Goal: Task Accomplishment & Management: Manage account settings

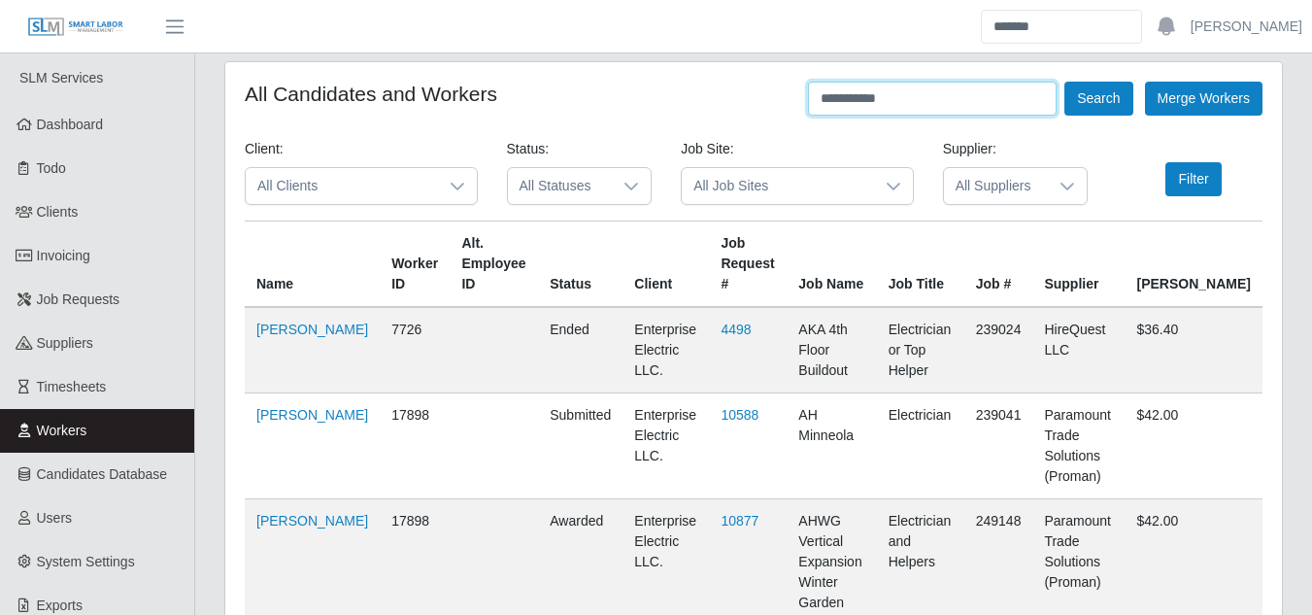
click at [906, 102] on input "**********" at bounding box center [932, 99] width 249 height 34
type input "*"
click at [1064, 82] on button "Search" at bounding box center [1098, 99] width 68 height 34
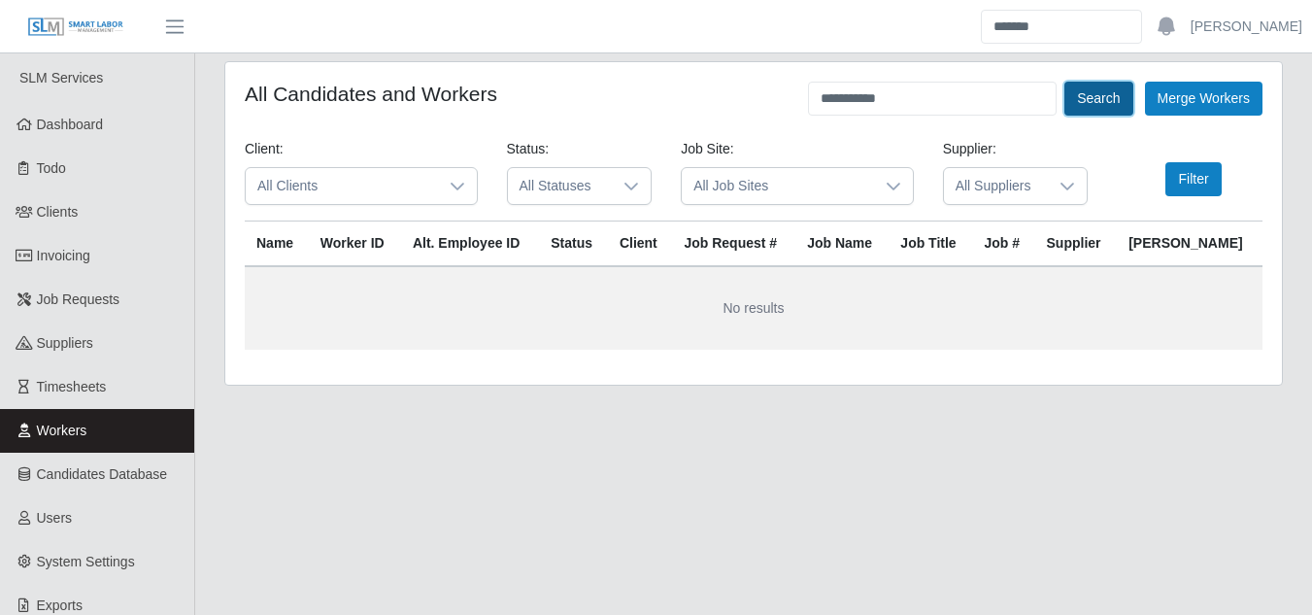
click at [1101, 93] on button "Search" at bounding box center [1098, 99] width 68 height 34
click at [842, 97] on input "**********" at bounding box center [932, 99] width 249 height 34
type input "**********"
click at [1097, 103] on button "Search" at bounding box center [1098, 99] width 68 height 34
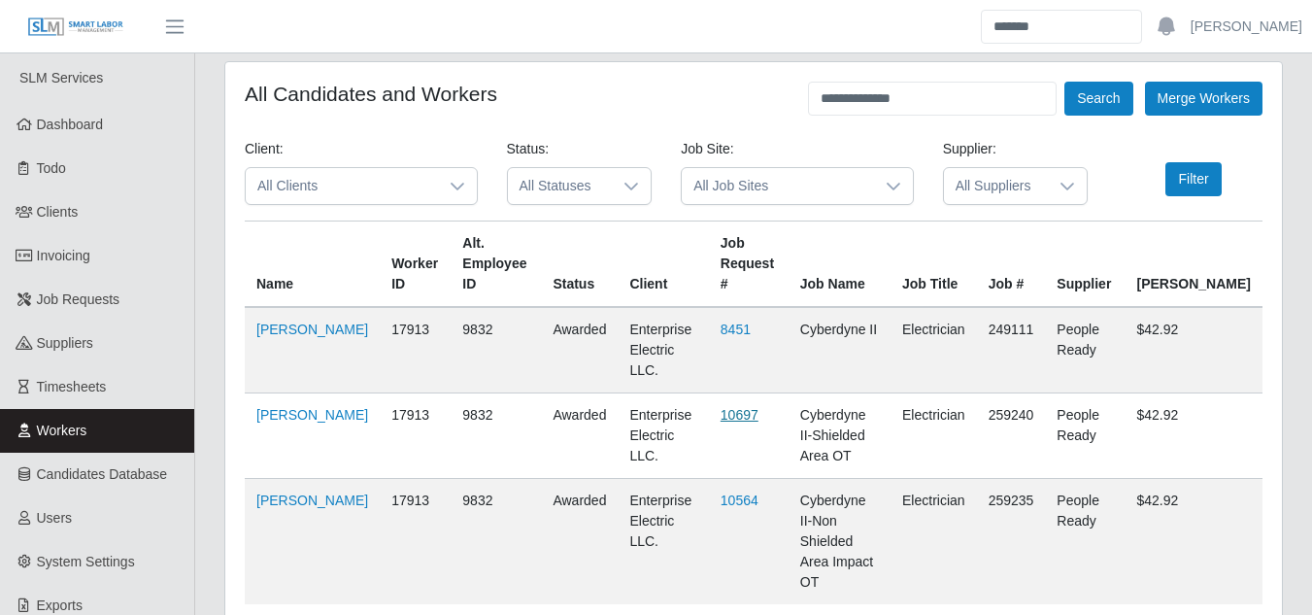
click at [723, 407] on link "10697" at bounding box center [739, 415] width 38 height 16
click at [720, 407] on link "10697" at bounding box center [739, 415] width 38 height 16
drag, startPoint x: 915, startPoint y: 103, endPoint x: 759, endPoint y: 100, distance: 155.4
click at [759, 100] on div "**********" at bounding box center [753, 99] width 1017 height 34
type input "**********"
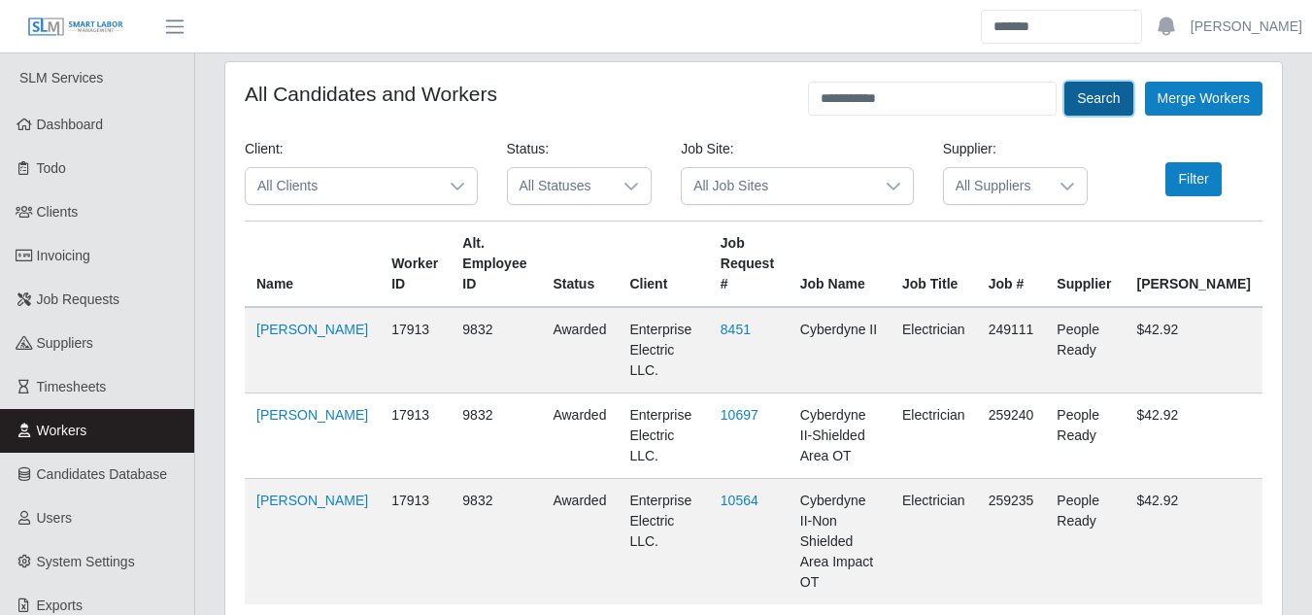
click at [1078, 113] on button "Search" at bounding box center [1098, 99] width 68 height 34
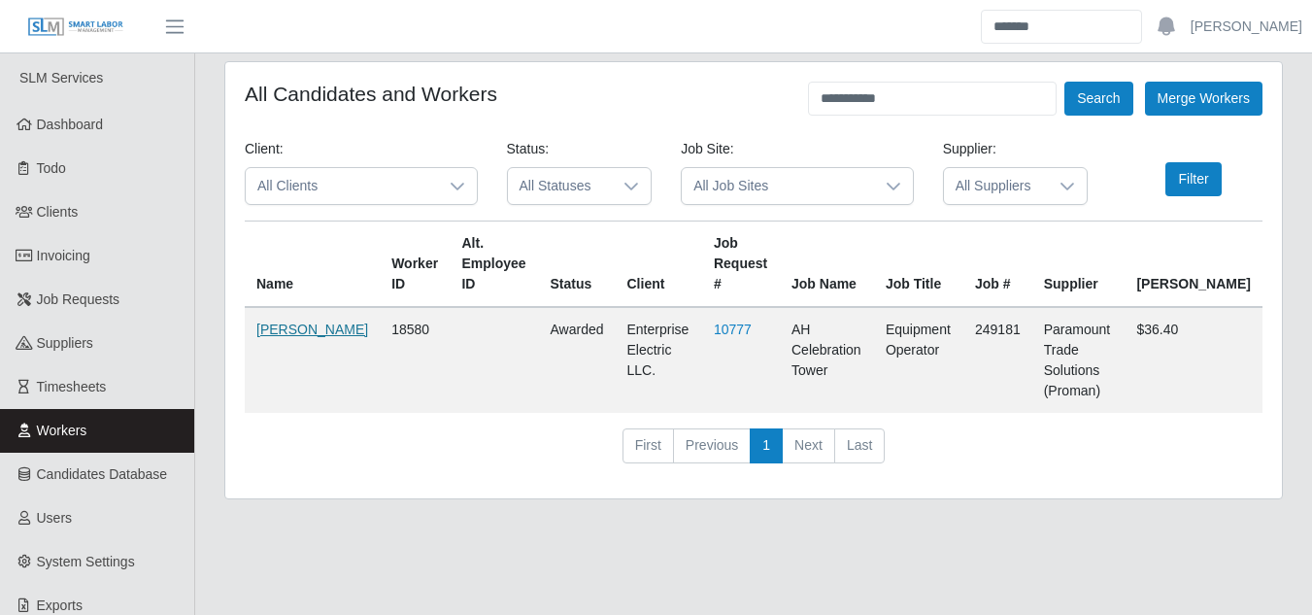
click at [280, 335] on link "Patrick Ely" at bounding box center [312, 329] width 112 height 16
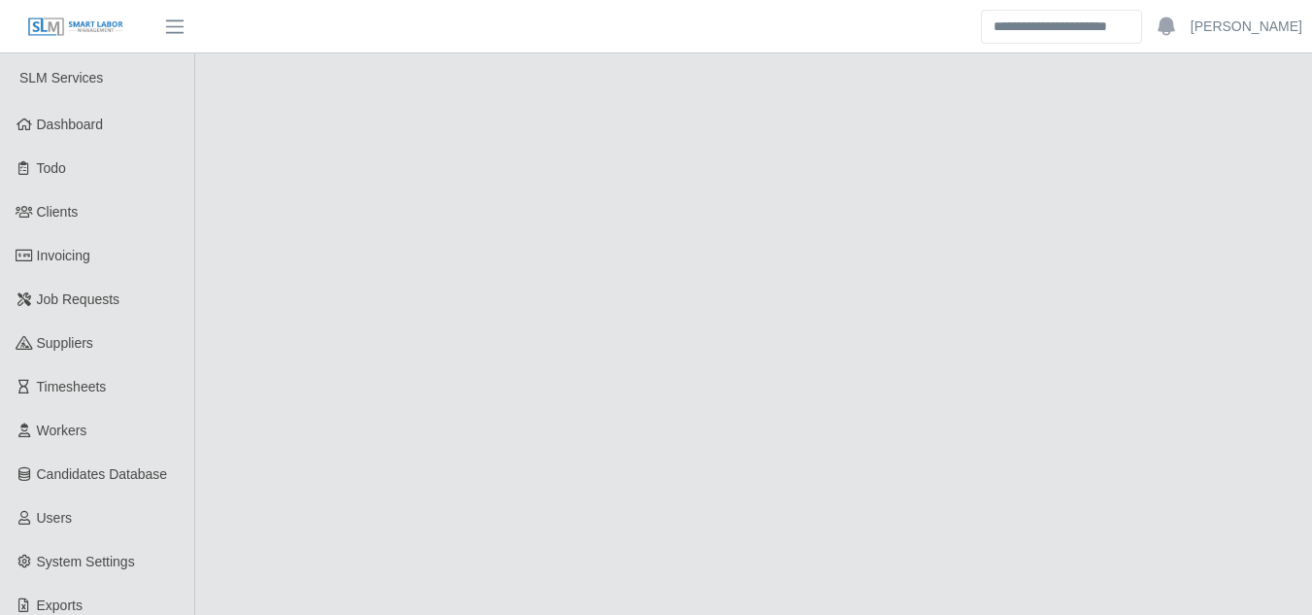
select select "******"
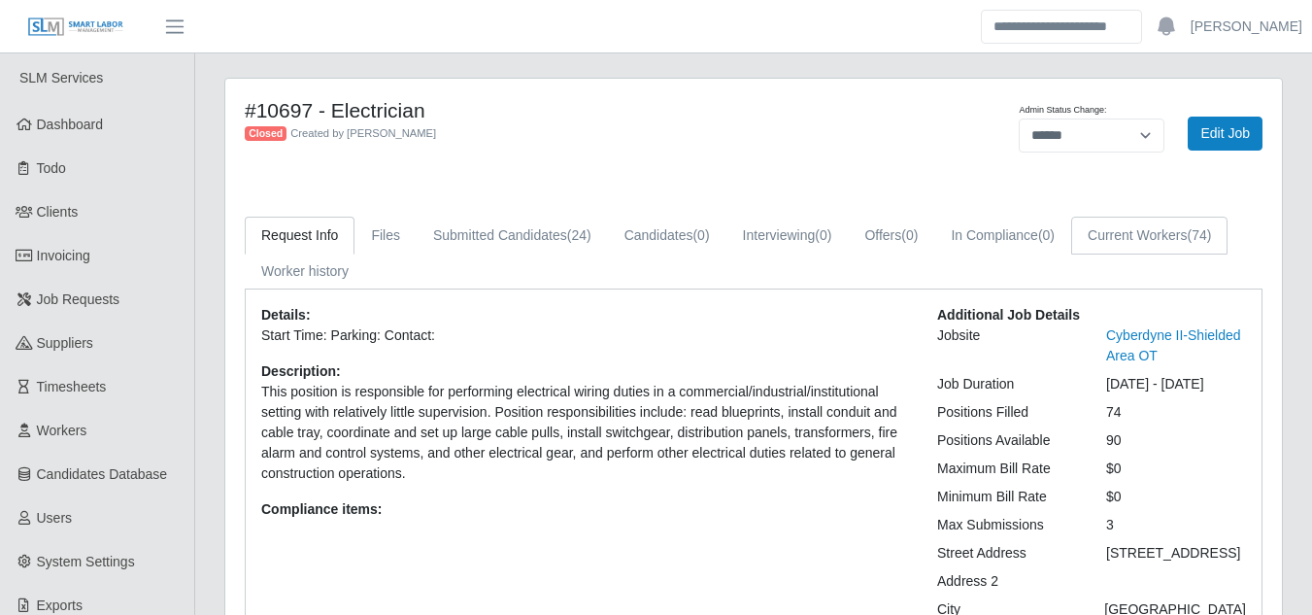
click at [1162, 242] on link "Current Workers (74)" at bounding box center [1149, 235] width 156 height 38
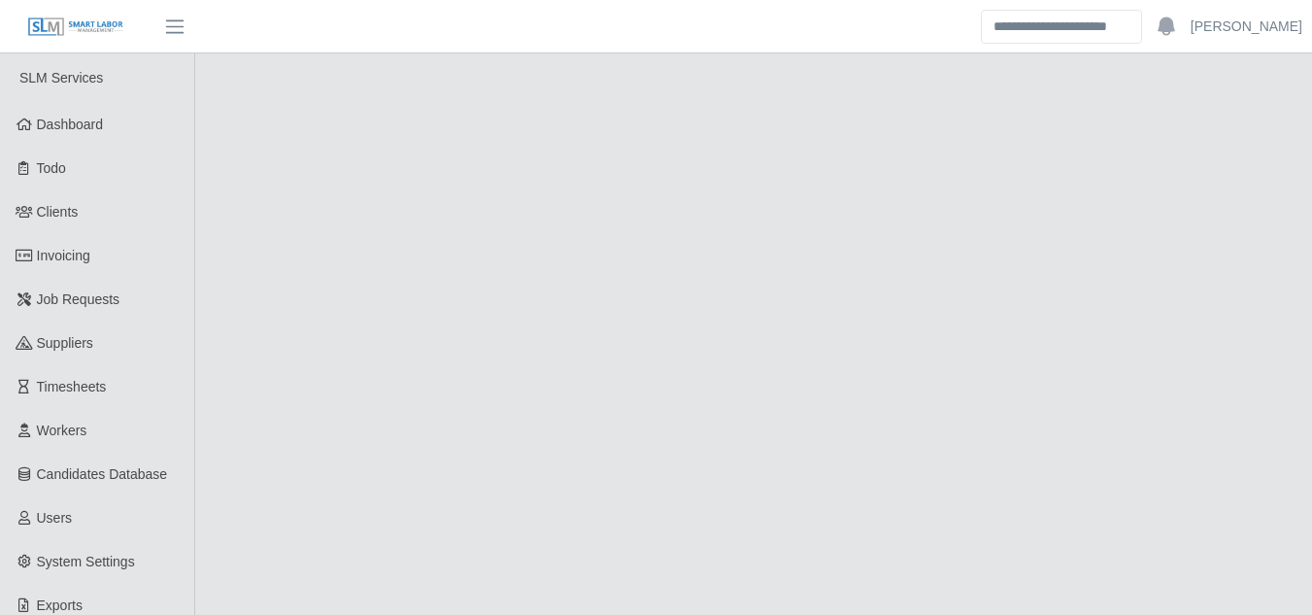
select select "******"
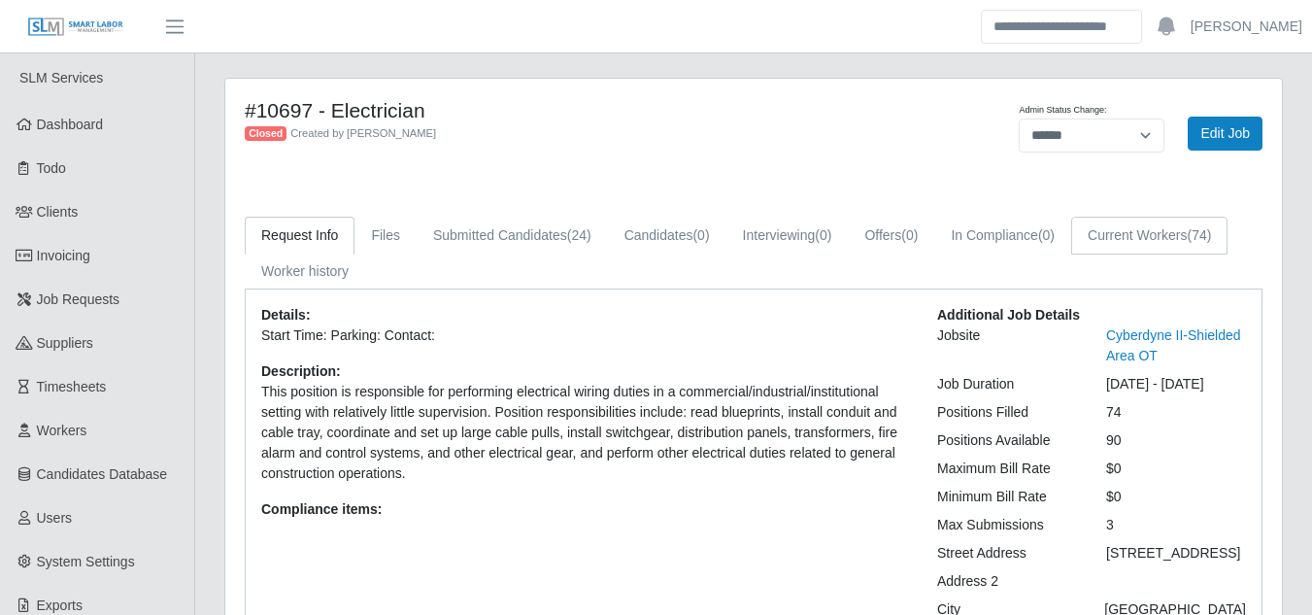
drag, startPoint x: 1141, startPoint y: 232, endPoint x: 932, endPoint y: 268, distance: 211.8
click at [1141, 232] on link "Current Workers (74)" at bounding box center [1149, 235] width 156 height 38
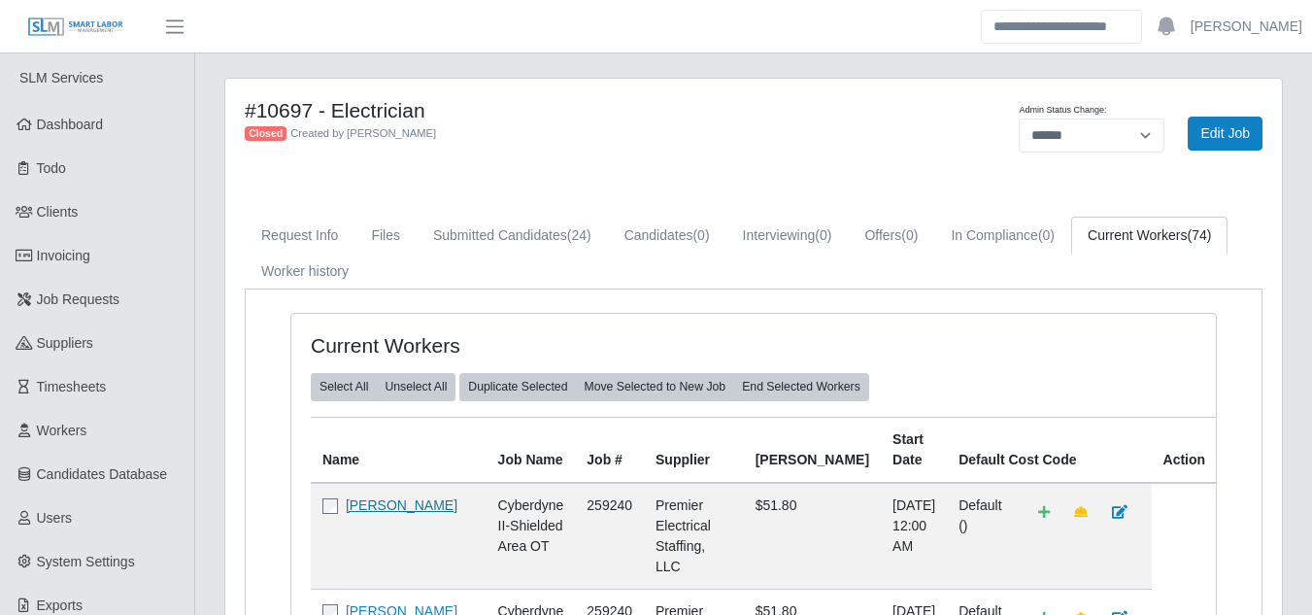
click at [365, 510] on link "[PERSON_NAME]" at bounding box center [402, 505] width 112 height 16
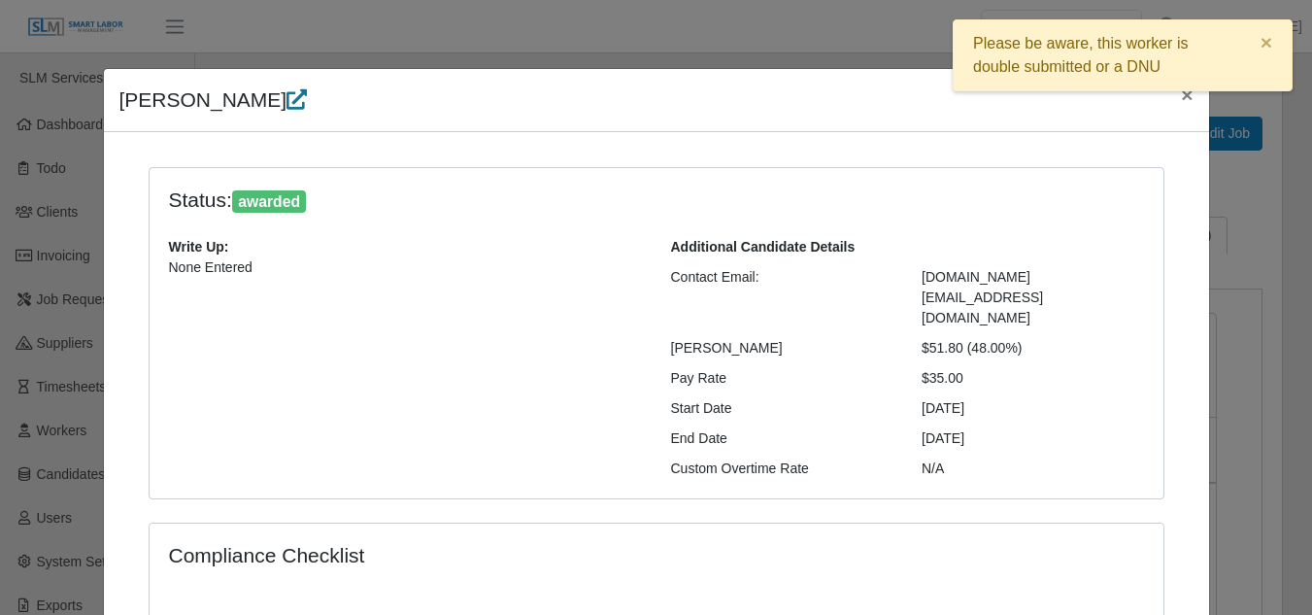
click at [302, 102] on icon at bounding box center [296, 99] width 20 height 20
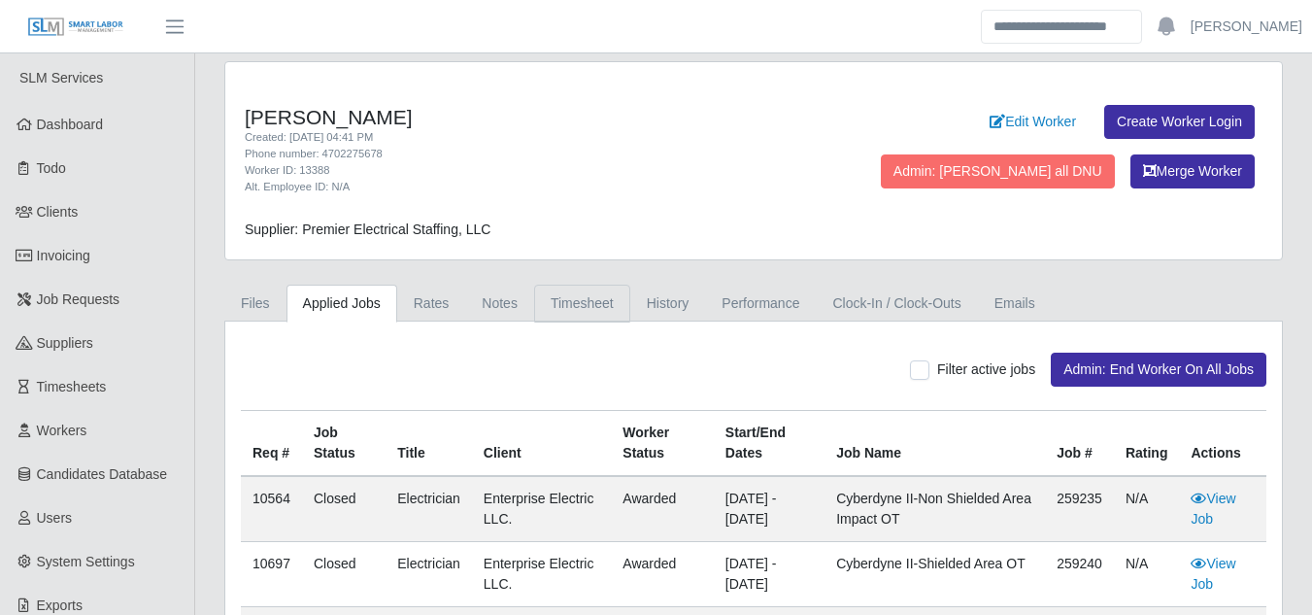
click at [566, 299] on link "Timesheet" at bounding box center [582, 303] width 96 height 38
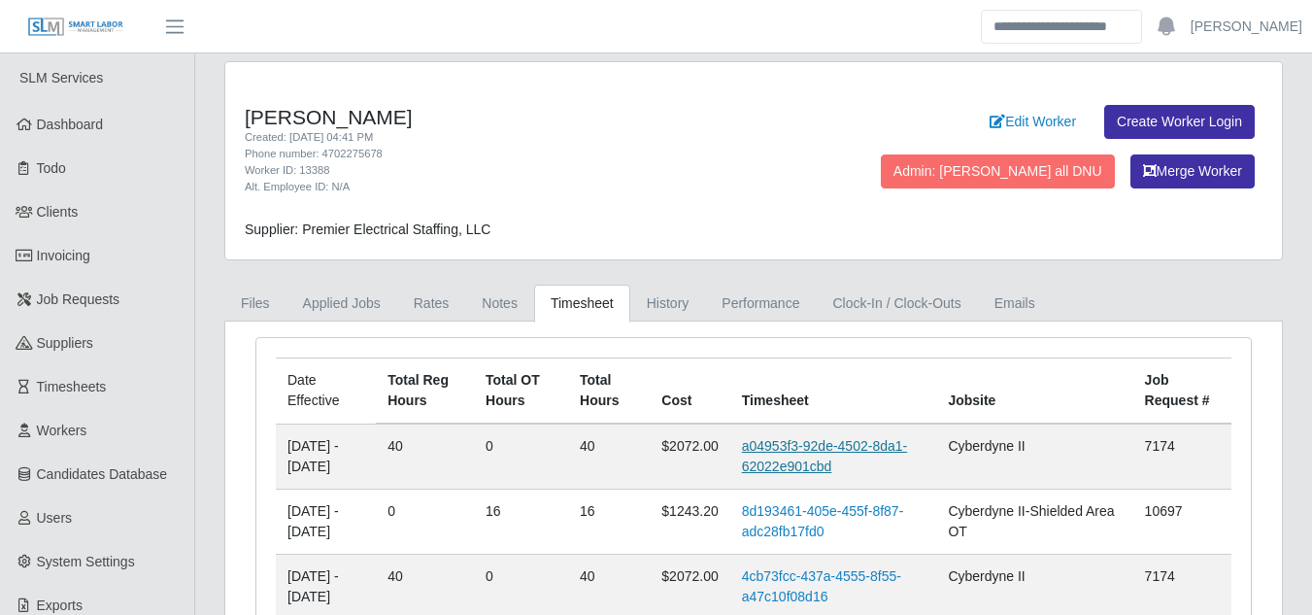
click at [795, 443] on link "a04953f3-92de-4502-8da1-62022e901cbd" at bounding box center [824, 456] width 165 height 36
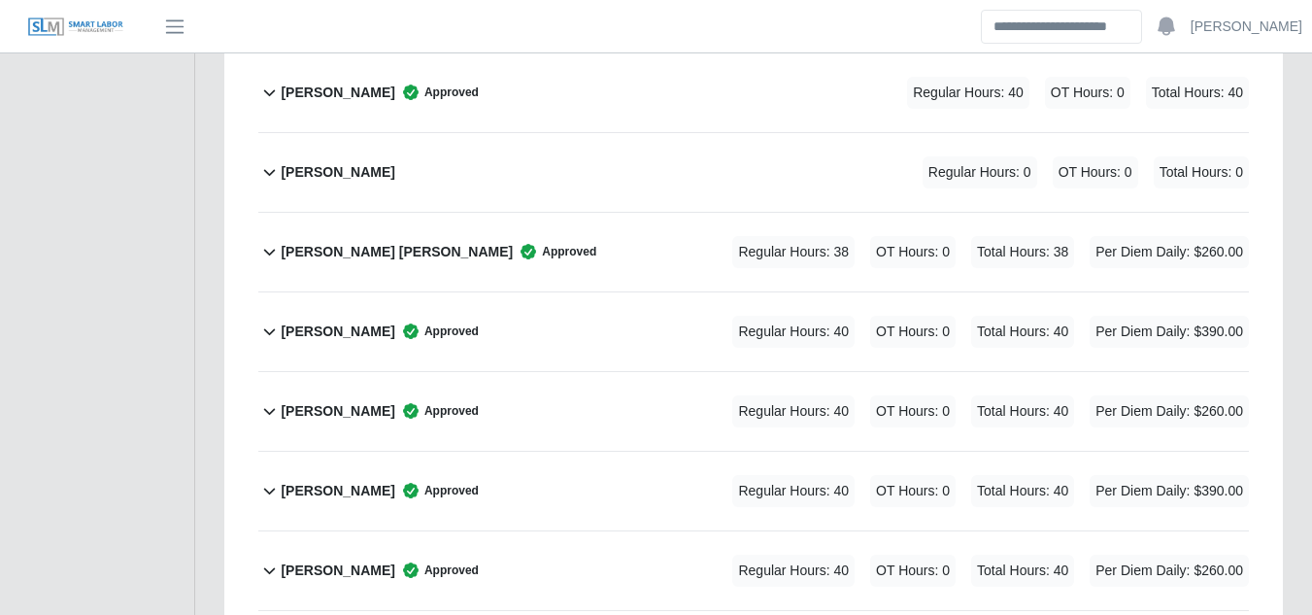
scroll to position [5339, 0]
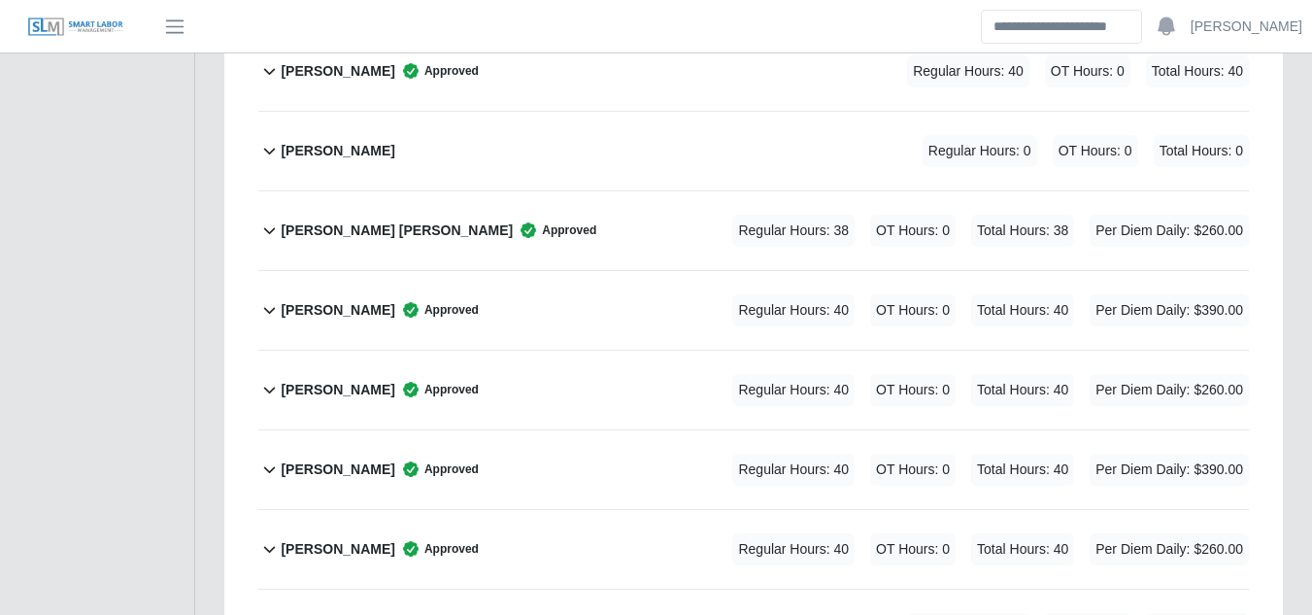
click at [341, 380] on b "Neftali Ramirez Chavez" at bounding box center [338, 390] width 114 height 20
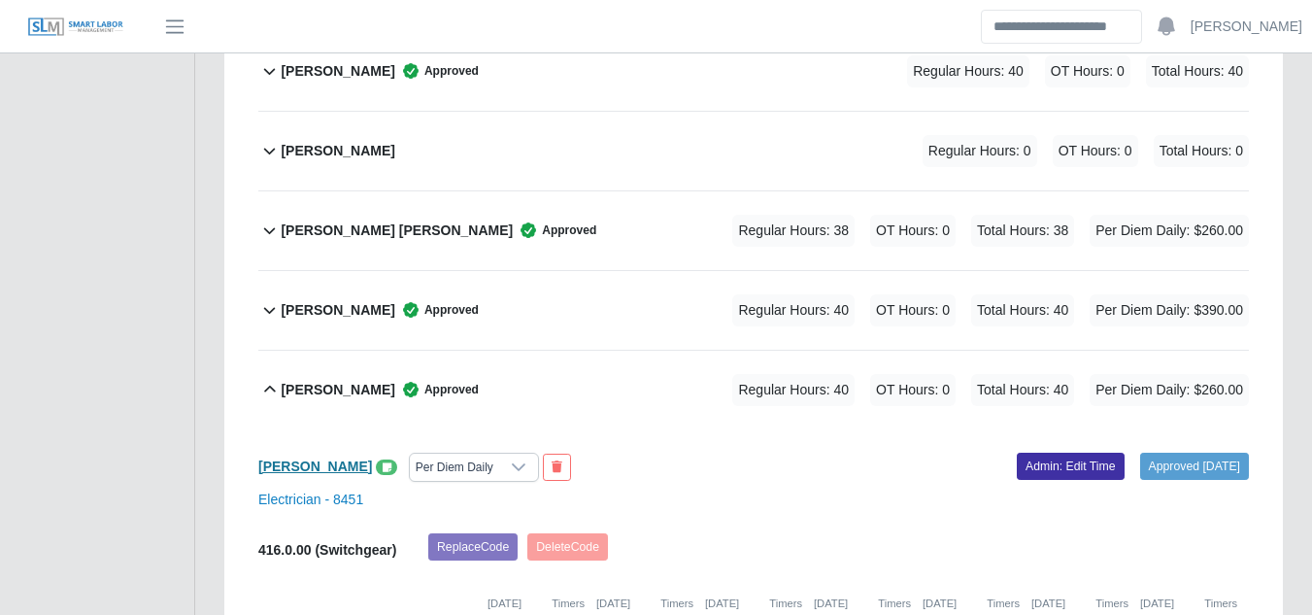
click at [347, 458] on b "Neftali Ramirez Chavez" at bounding box center [315, 466] width 114 height 16
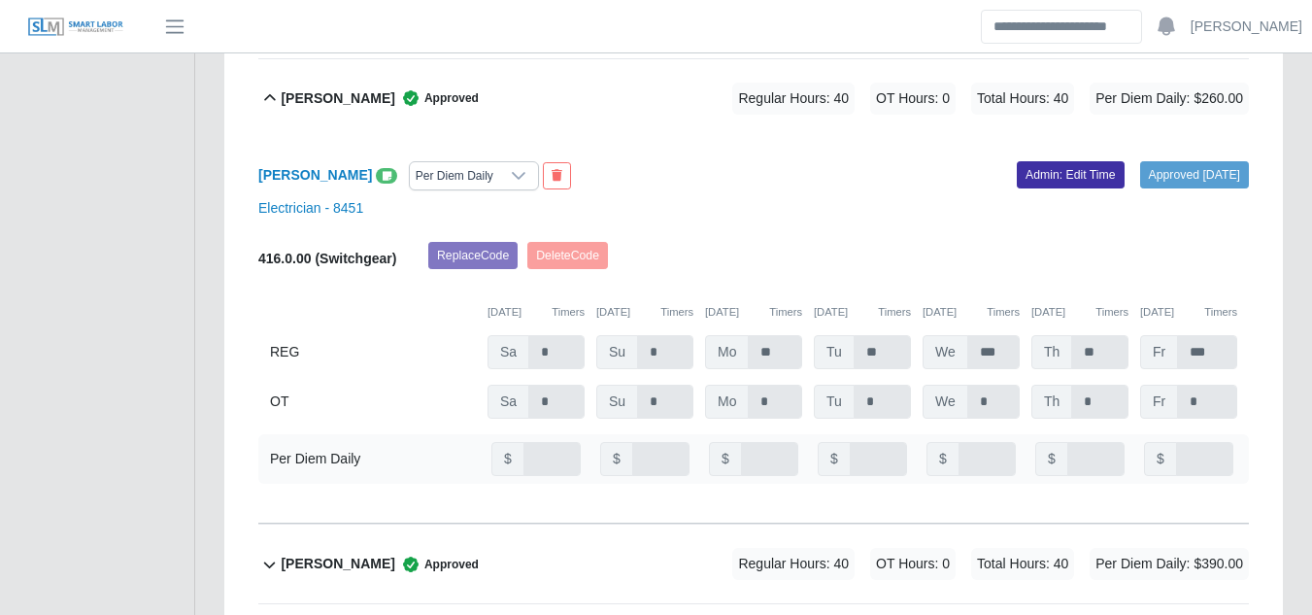
scroll to position [5728, 0]
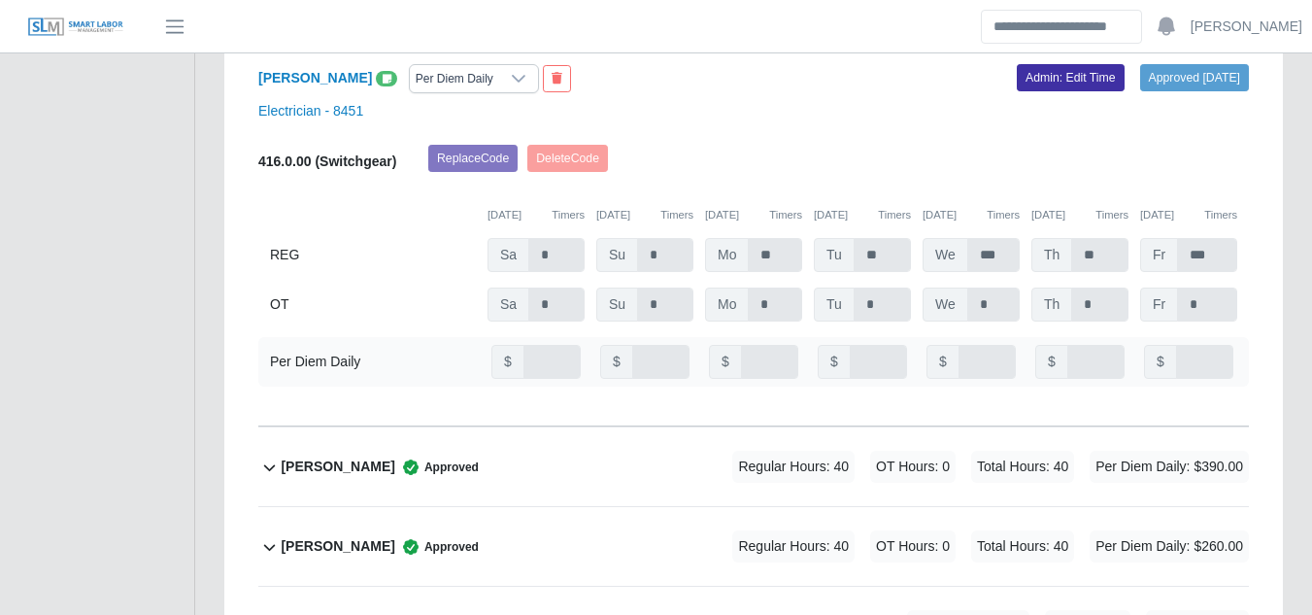
click at [321, 536] on b "Norma Castro Juarez" at bounding box center [338, 546] width 114 height 20
click at [340, 614] on b "Norma Castro Juarez" at bounding box center [315, 623] width 114 height 16
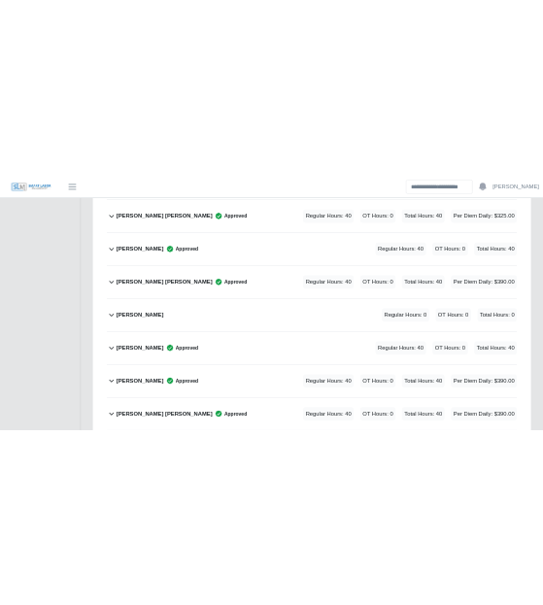
scroll to position [2524, 0]
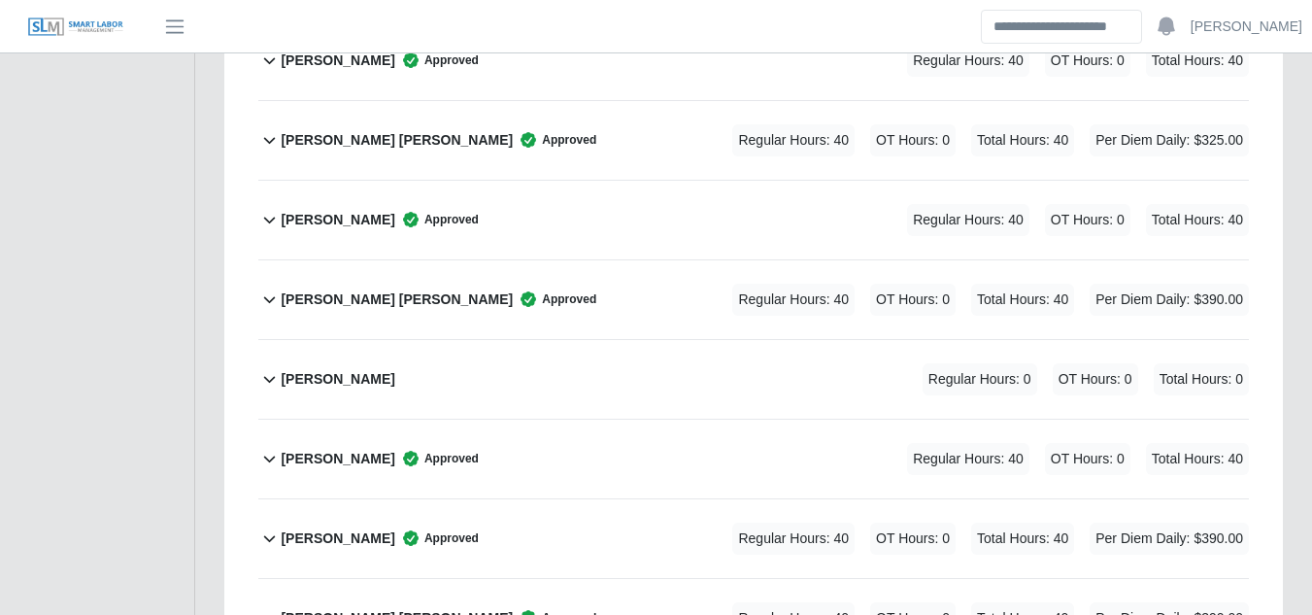
click at [359, 210] on b "Gabino Hernandez" at bounding box center [338, 220] width 114 height 20
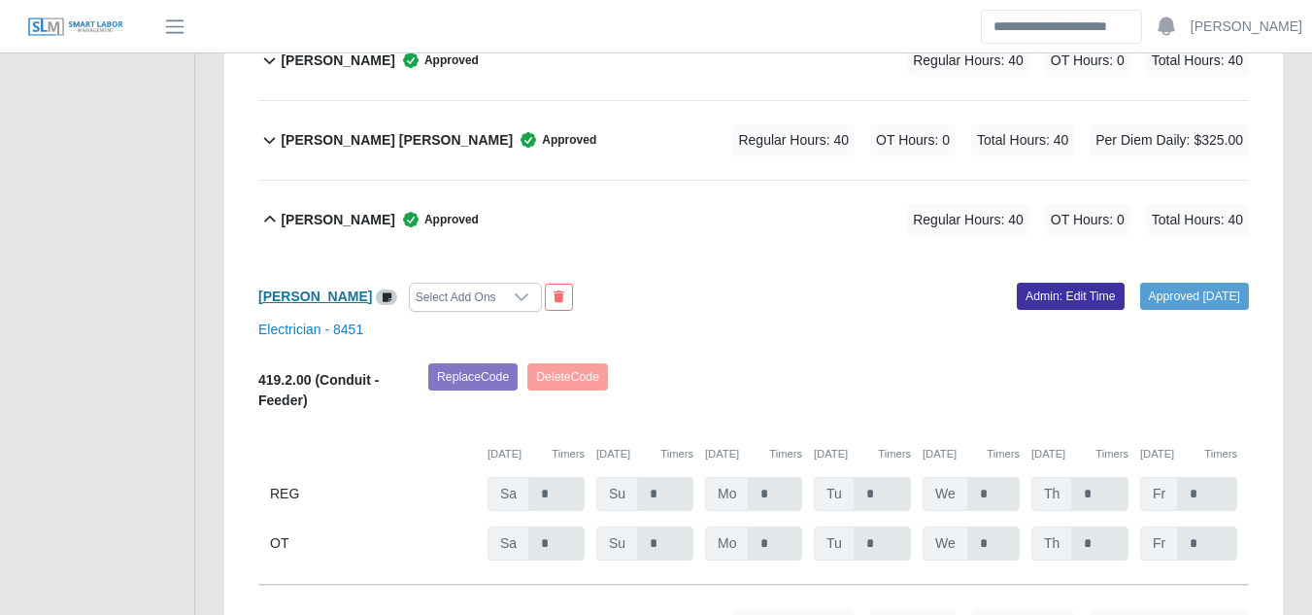
click at [347, 288] on b "Gabino Hernandez" at bounding box center [315, 296] width 114 height 16
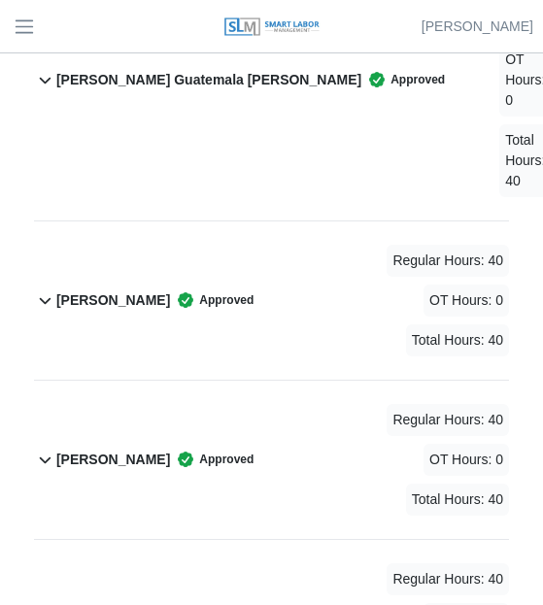
scroll to position [1747, 0]
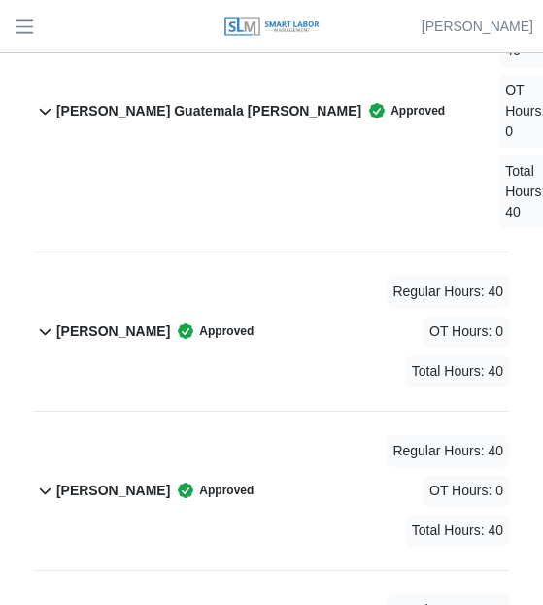
click at [118, 481] on b "Benjamin Lemus" at bounding box center [113, 491] width 114 height 20
click at [104, 599] on b "Benjamin Lemus" at bounding box center [91, 607] width 114 height 16
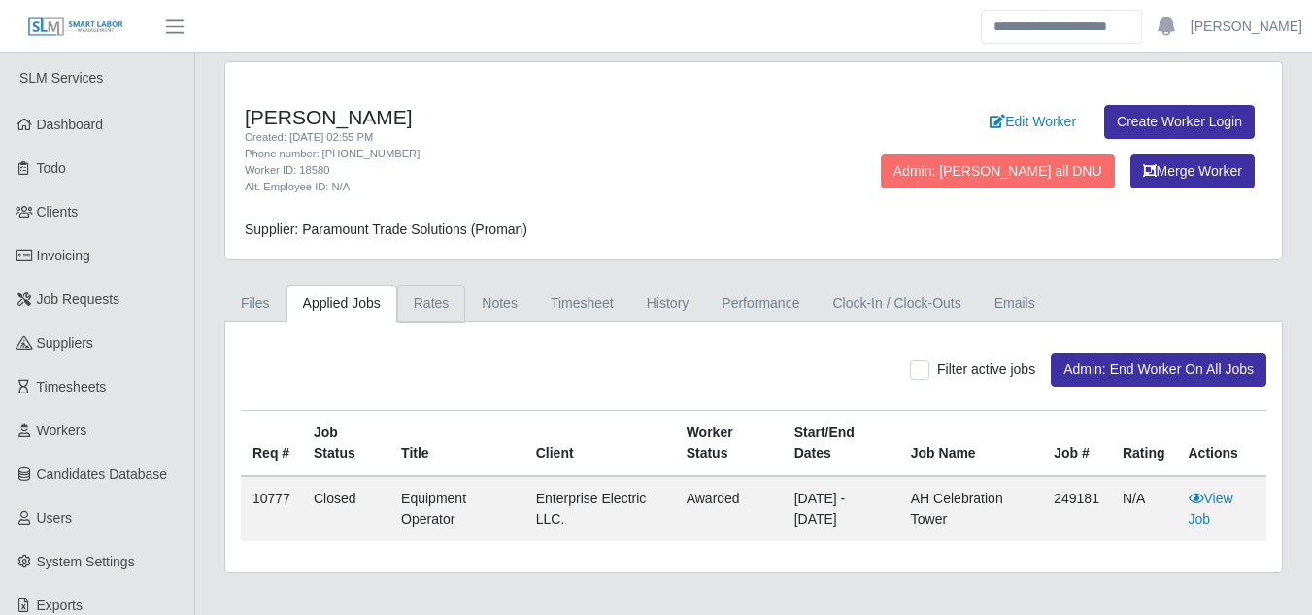
click at [412, 312] on link "Rates" at bounding box center [431, 303] width 69 height 38
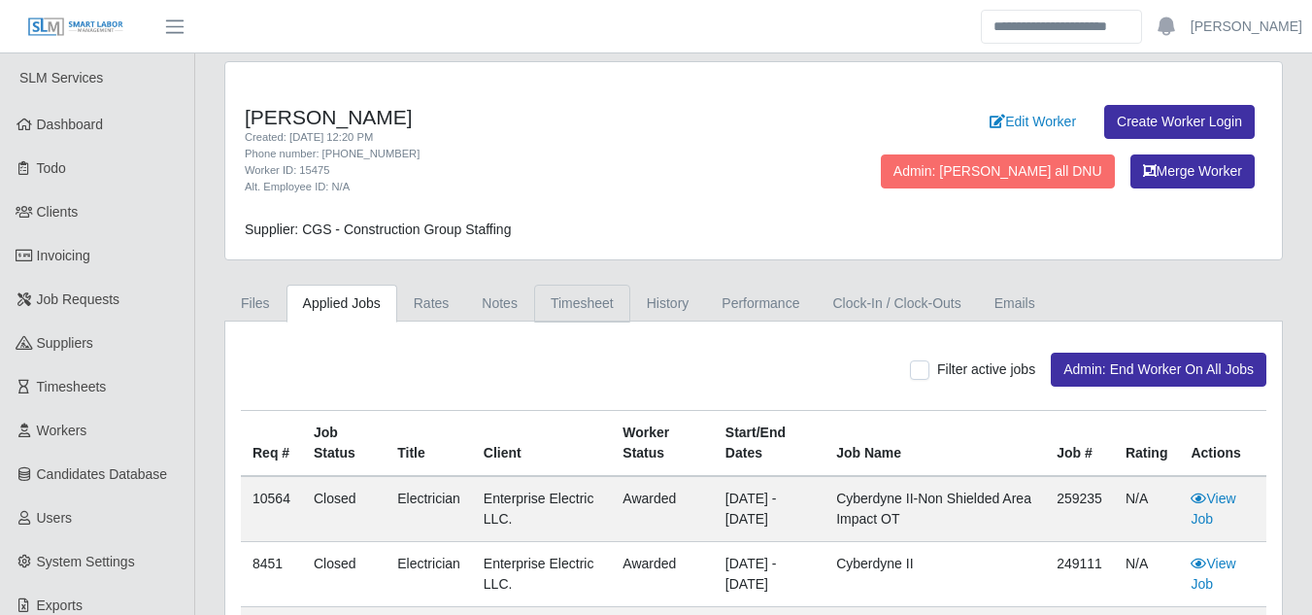
click at [582, 307] on link "Timesheet" at bounding box center [582, 303] width 96 height 38
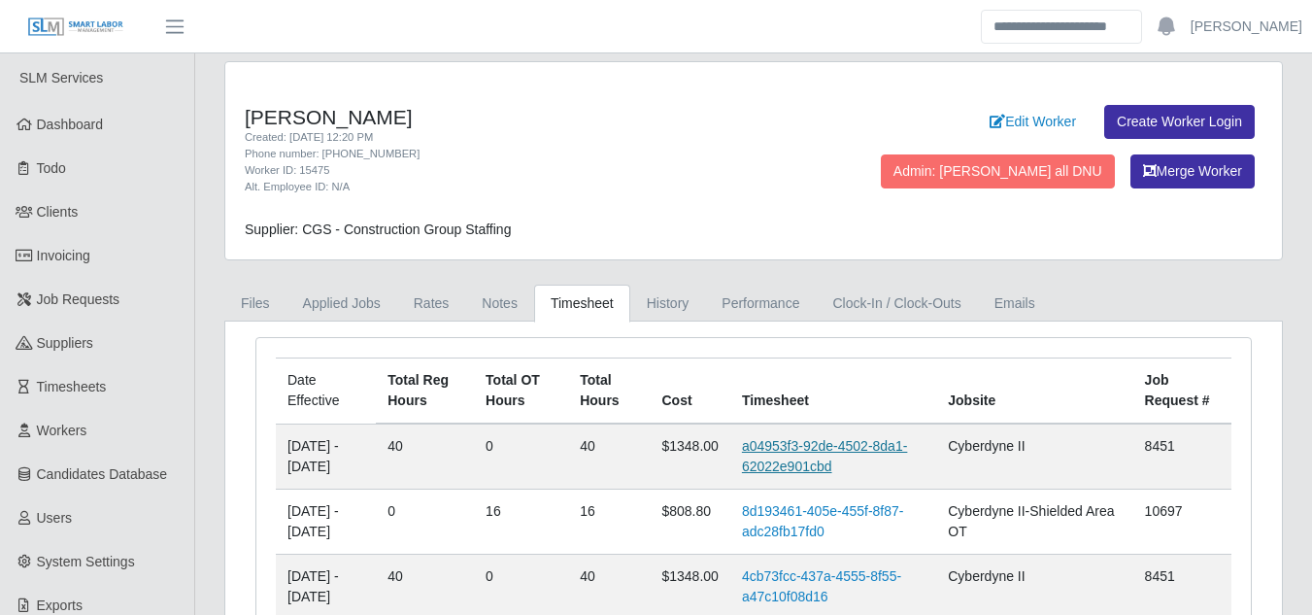
click at [791, 441] on link "a04953f3-92de-4502-8da1-62022e901cbd" at bounding box center [824, 456] width 165 height 36
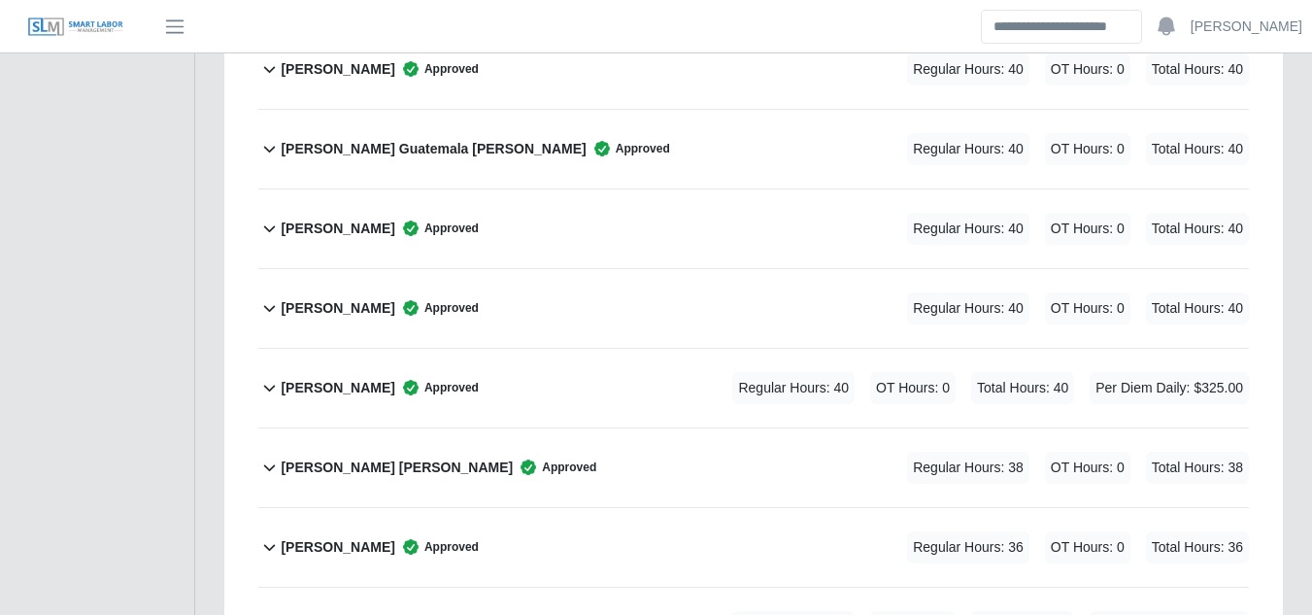
scroll to position [874, 0]
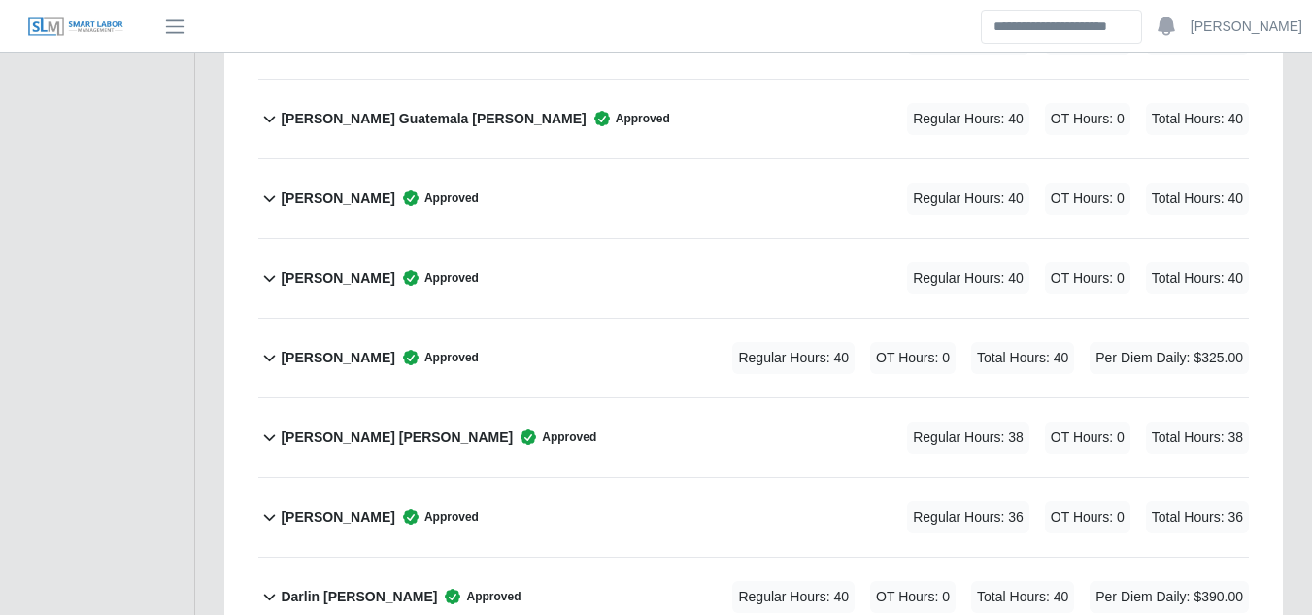
click at [356, 427] on b "Daniel Salas Davila" at bounding box center [397, 437] width 232 height 20
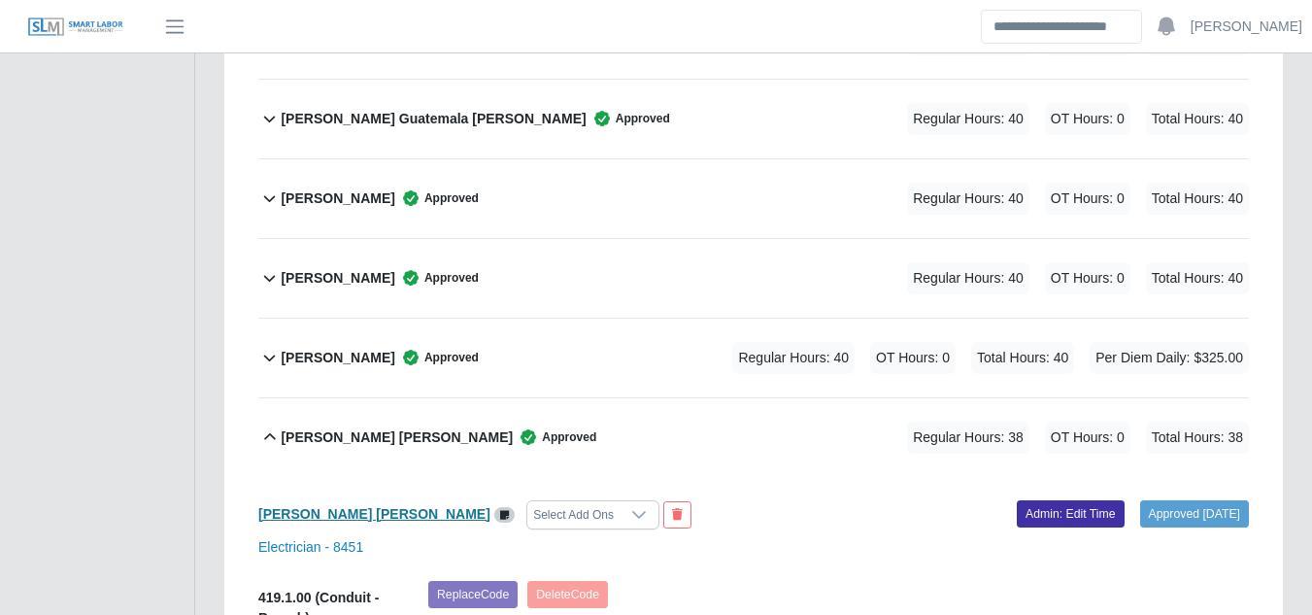
click at [330, 506] on b "Daniel Salas Davila" at bounding box center [374, 514] width 232 height 16
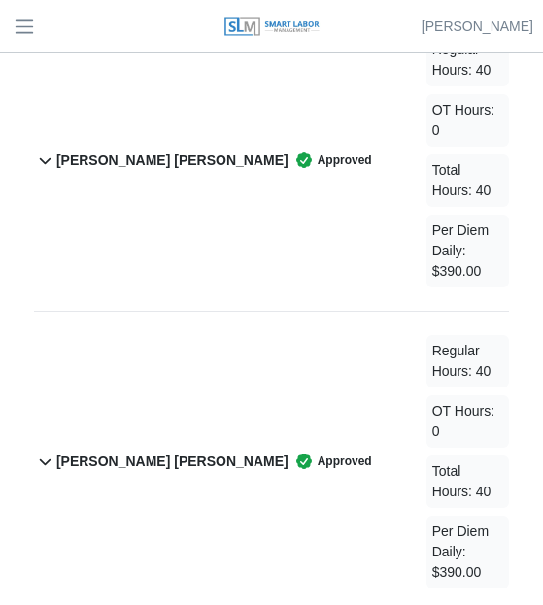
scroll to position [9628, 0]
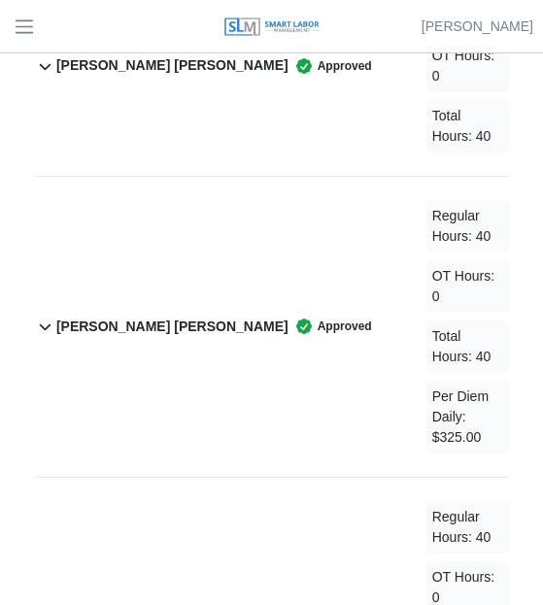
scroll to position [10891, 0]
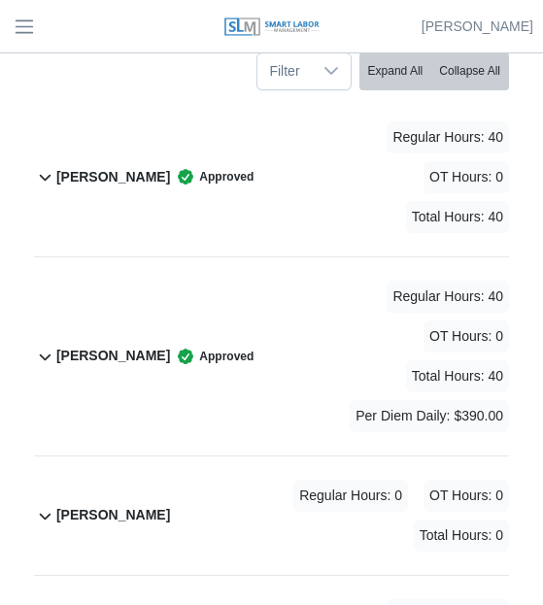
scroll to position [582, 0]
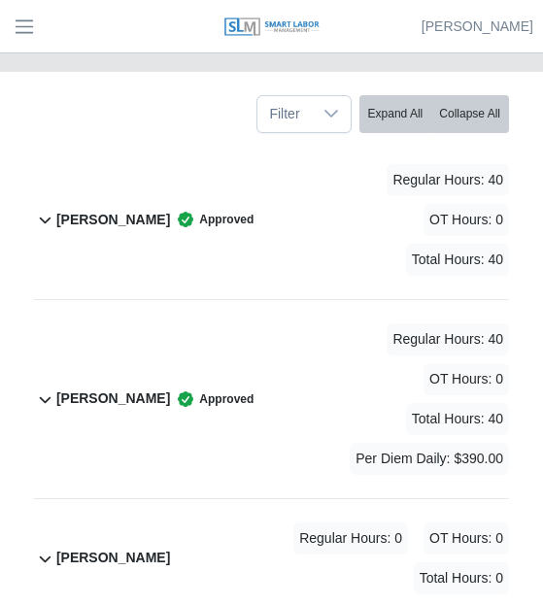
click at [120, 227] on b "Adriana Gonzalez" at bounding box center [113, 220] width 114 height 20
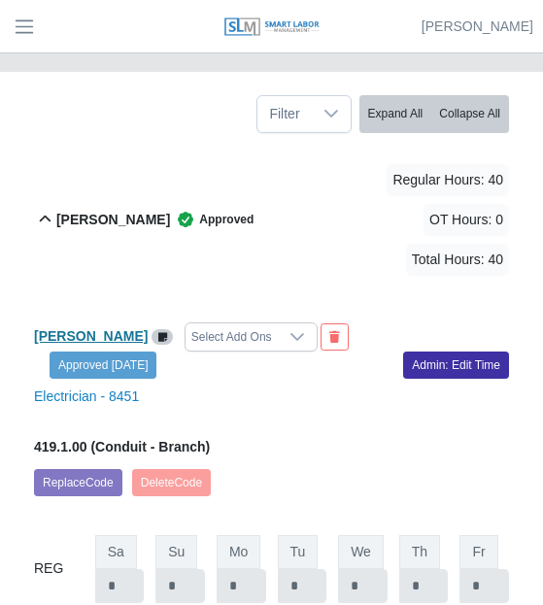
click at [88, 332] on b "Adriana Gonzalez" at bounding box center [91, 336] width 114 height 16
